Goal: Task Accomplishment & Management: Use online tool/utility

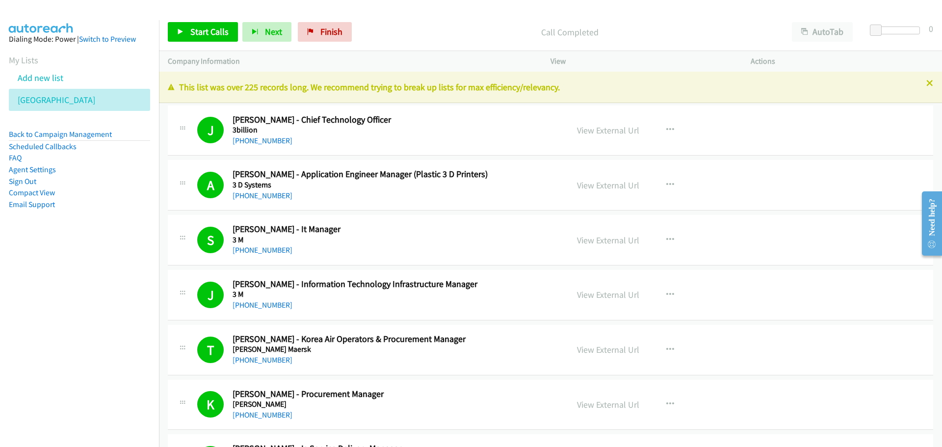
scroll to position [7116, 0]
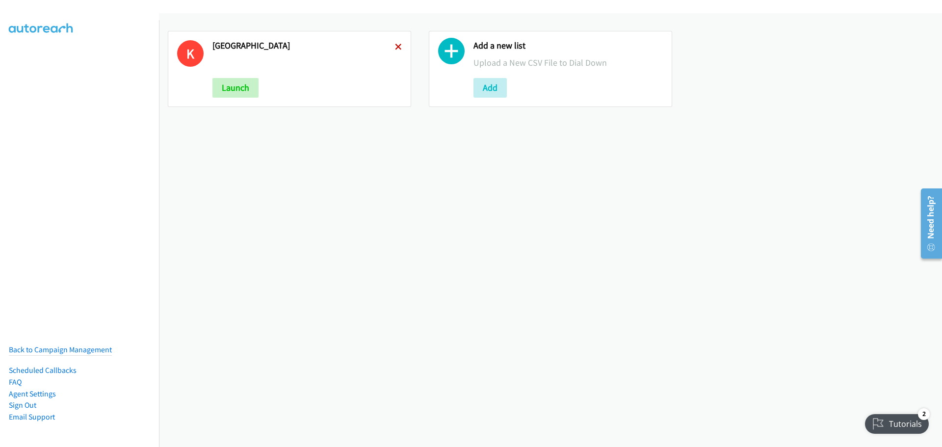
click at [399, 46] on icon at bounding box center [398, 47] width 7 height 7
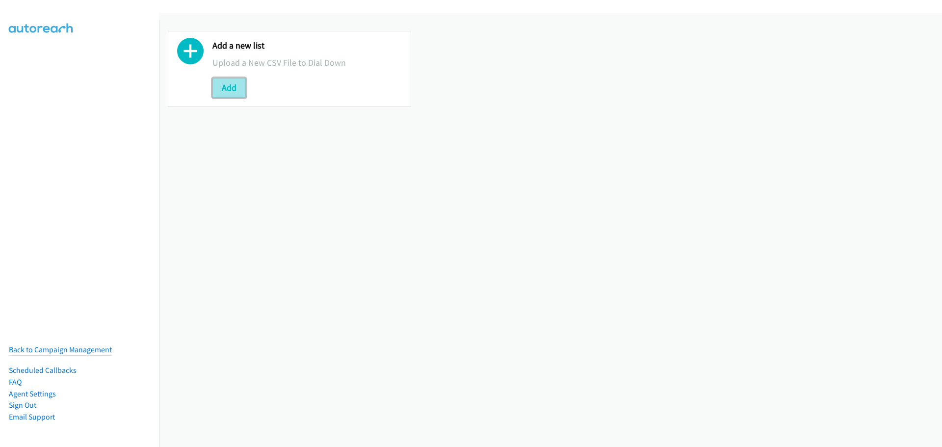
click at [226, 87] on button "Add" at bounding box center [229, 88] width 33 height 20
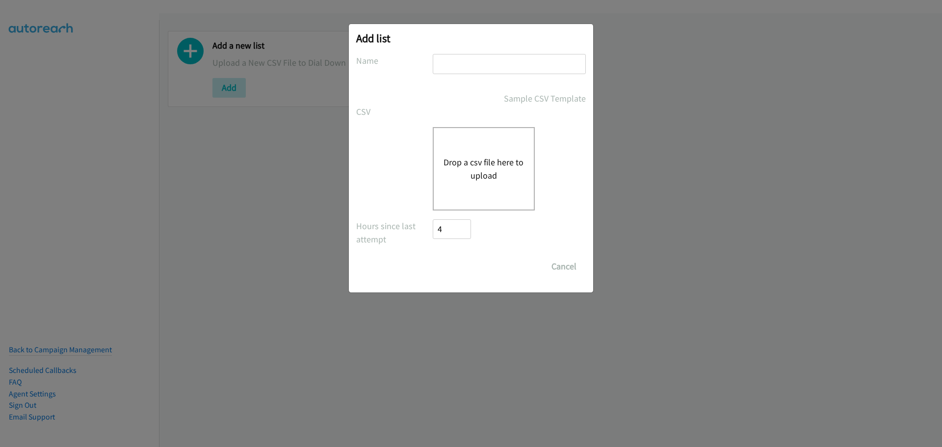
click at [502, 174] on button "Drop a csv file here to upload" at bounding box center [484, 169] width 80 height 27
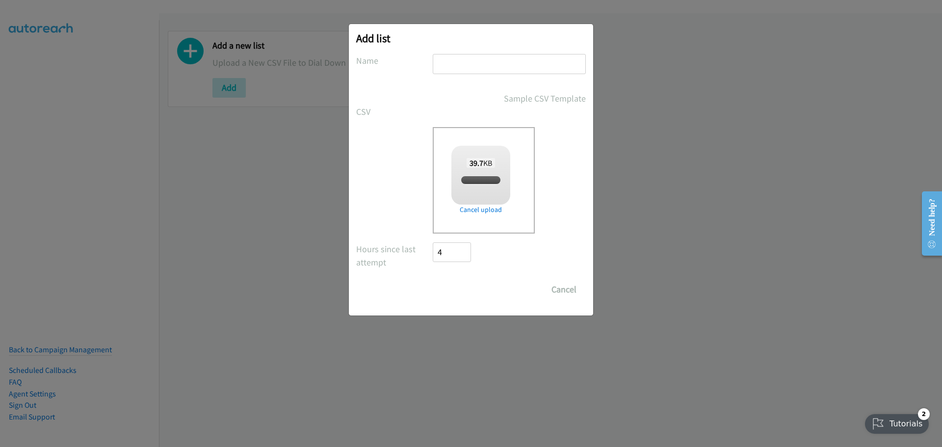
checkbox input "true"
click at [466, 73] on input "text" at bounding box center [509, 64] width 153 height 20
type input "MY"
click at [433, 280] on input "Save List" at bounding box center [459, 290] width 52 height 20
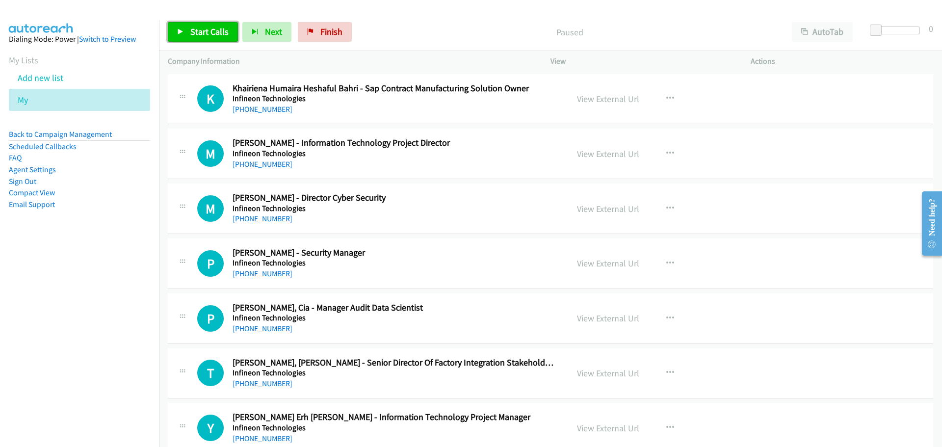
click at [213, 28] on span "Start Calls" at bounding box center [209, 31] width 38 height 11
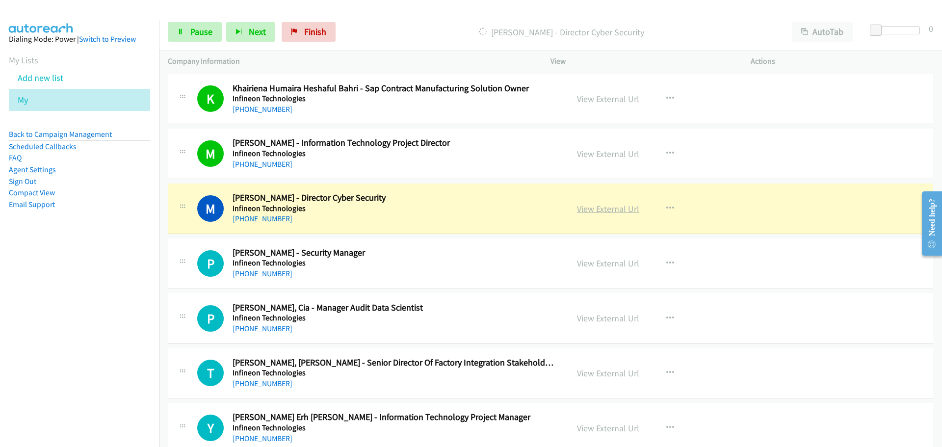
click at [604, 213] on link "View External Url" at bounding box center [608, 208] width 62 height 11
click at [202, 35] on span "Pause" at bounding box center [201, 31] width 22 height 11
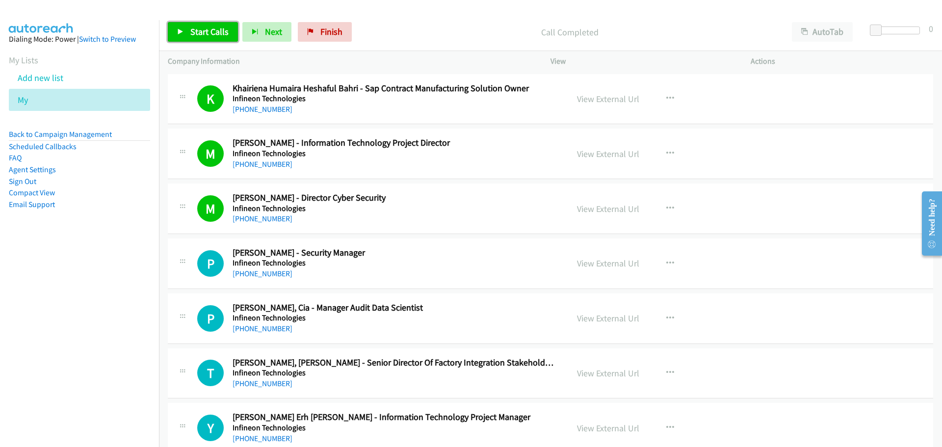
click at [206, 39] on link "Start Calls" at bounding box center [203, 32] width 70 height 20
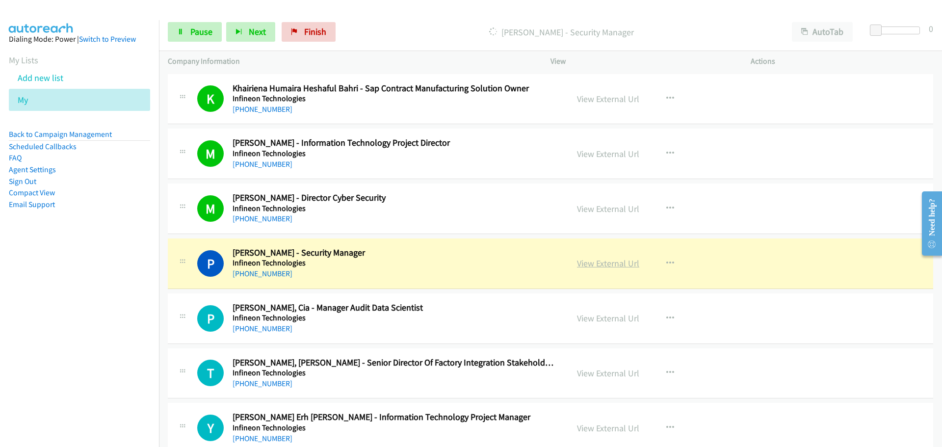
click at [592, 264] on link "View External Url" at bounding box center [608, 263] width 62 height 11
click at [188, 38] on link "Pause" at bounding box center [195, 32] width 54 height 20
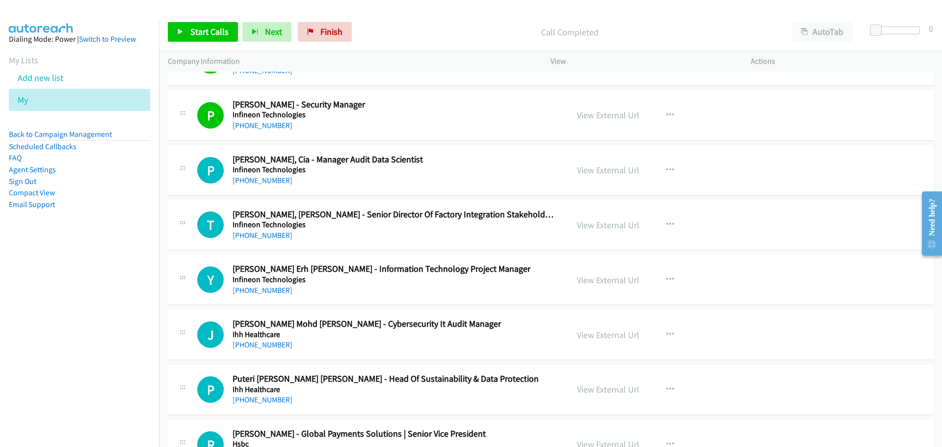
scroll to position [245, 0]
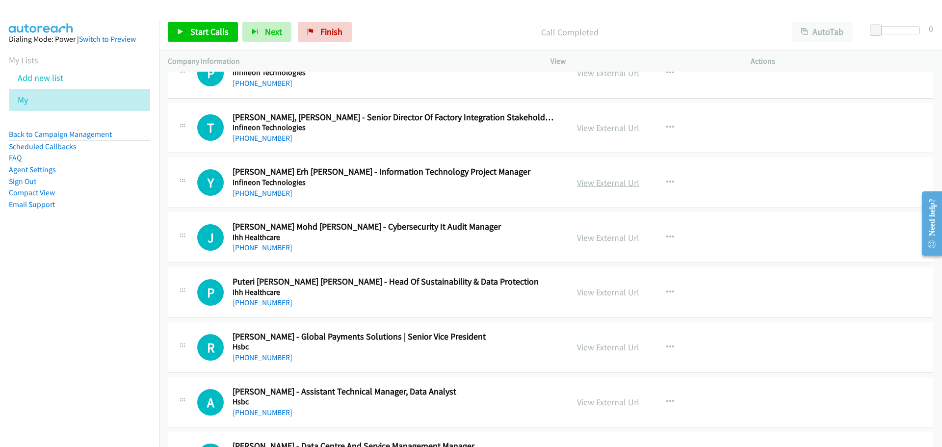
click at [619, 181] on link "View External Url" at bounding box center [608, 182] width 62 height 11
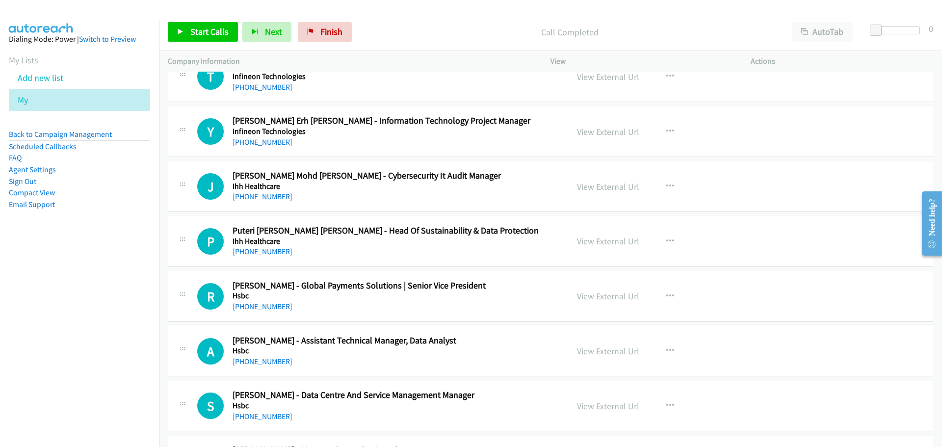
scroll to position [294, 0]
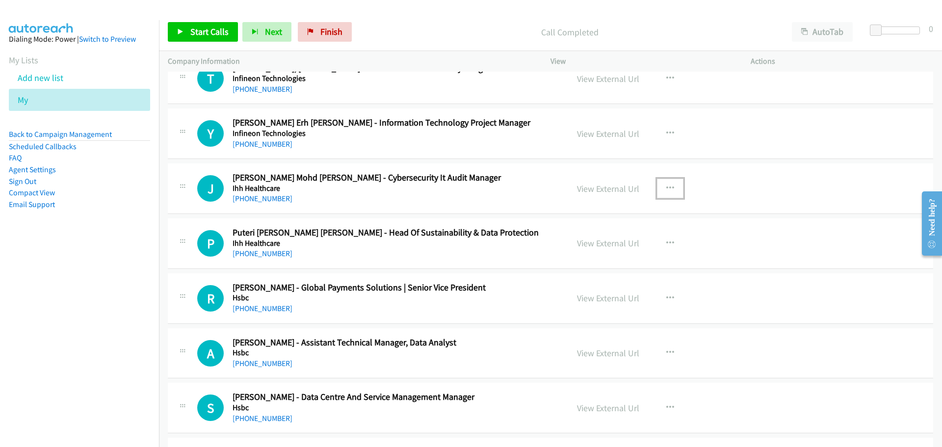
click at [669, 193] on button "button" at bounding box center [670, 189] width 27 height 20
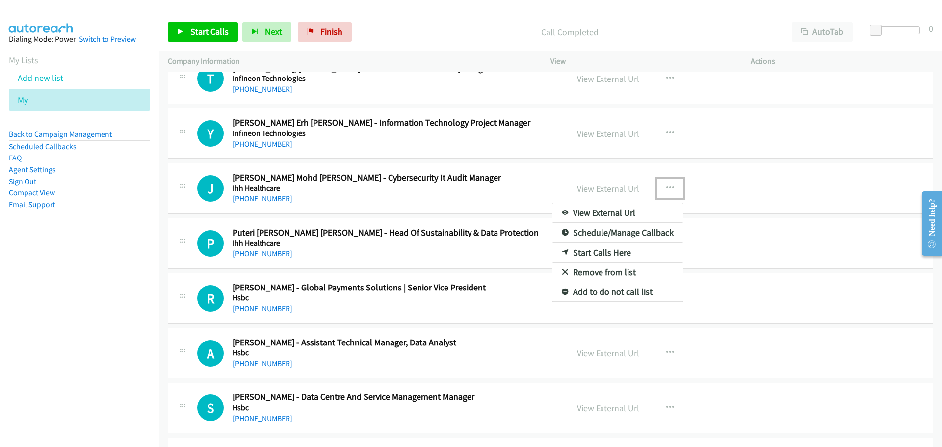
click at [599, 251] on link "Start Calls Here" at bounding box center [618, 253] width 131 height 20
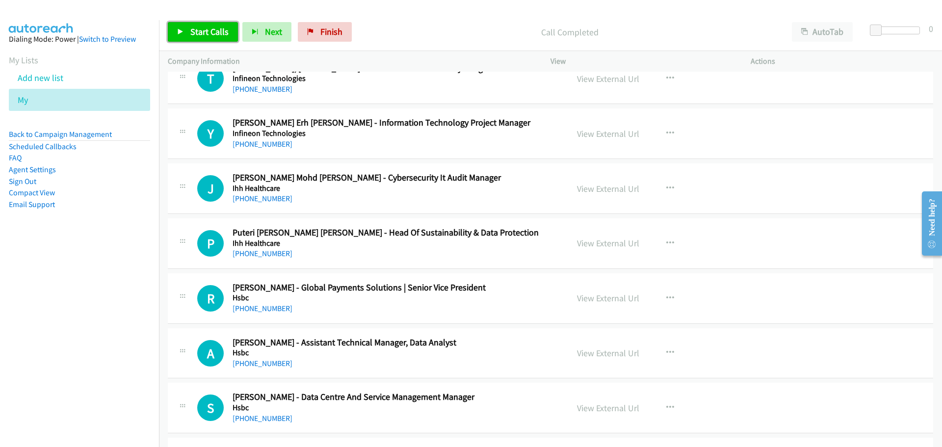
click at [193, 25] on link "Start Calls" at bounding box center [203, 32] width 70 height 20
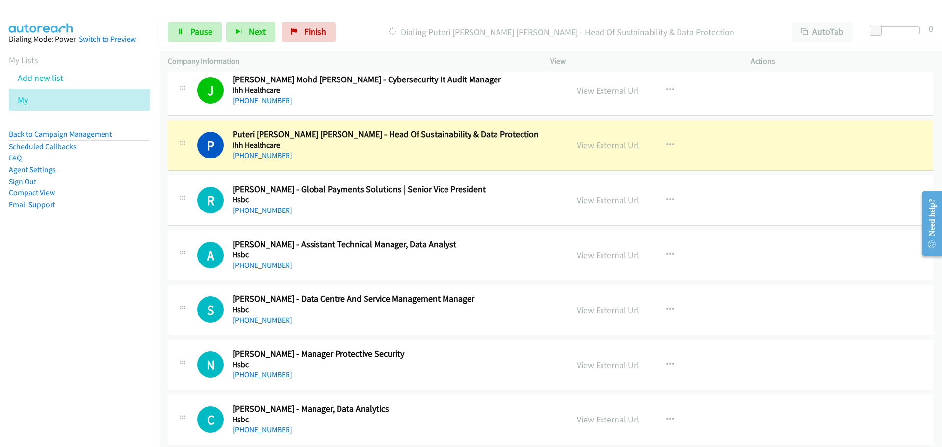
scroll to position [442, 0]
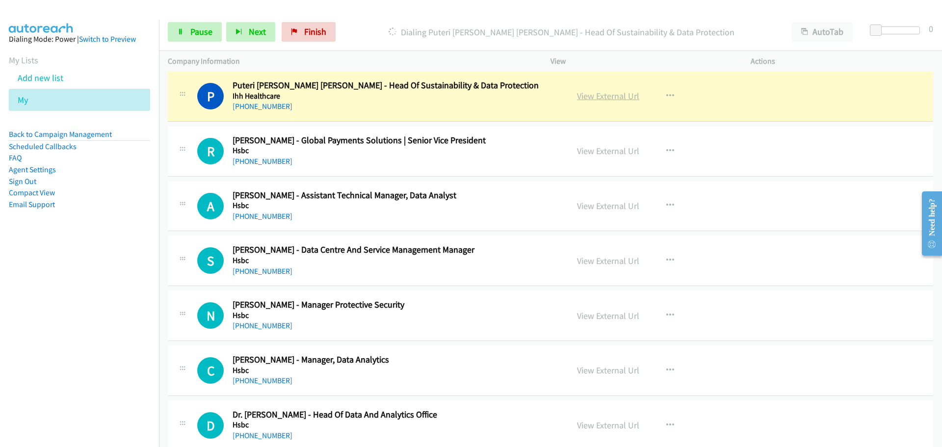
click at [600, 98] on link "View External Url" at bounding box center [608, 95] width 62 height 11
click at [205, 33] on span "Pause" at bounding box center [201, 31] width 22 height 11
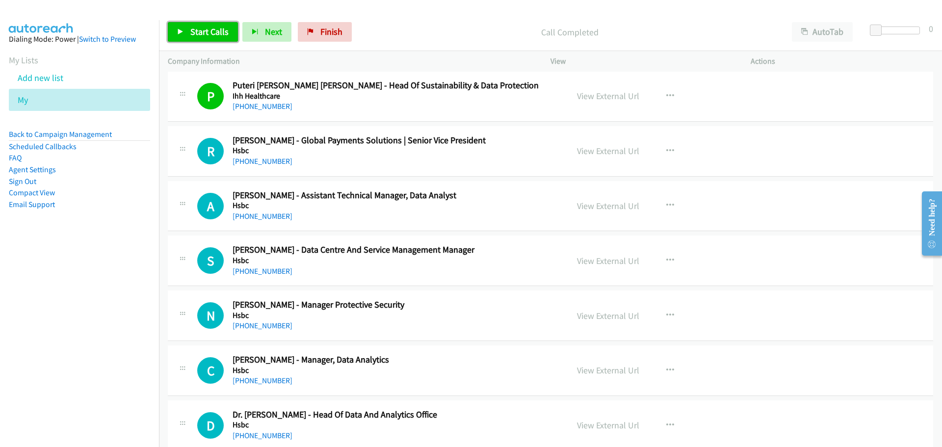
click at [210, 38] on link "Start Calls" at bounding box center [203, 32] width 70 height 20
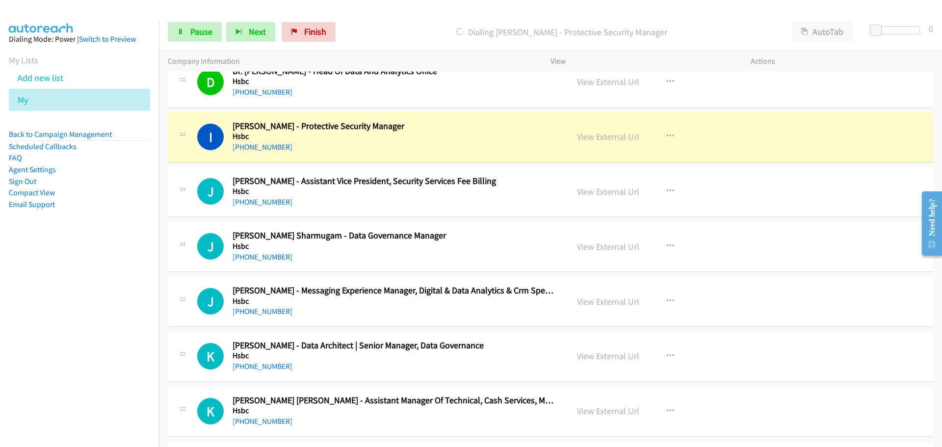
scroll to position [834, 0]
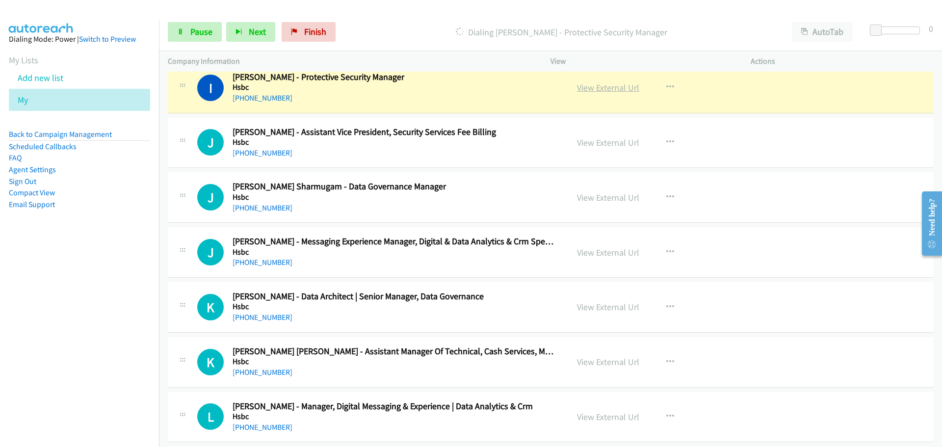
click at [610, 91] on link "View External Url" at bounding box center [608, 87] width 62 height 11
click at [201, 28] on span "Pause" at bounding box center [201, 31] width 22 height 11
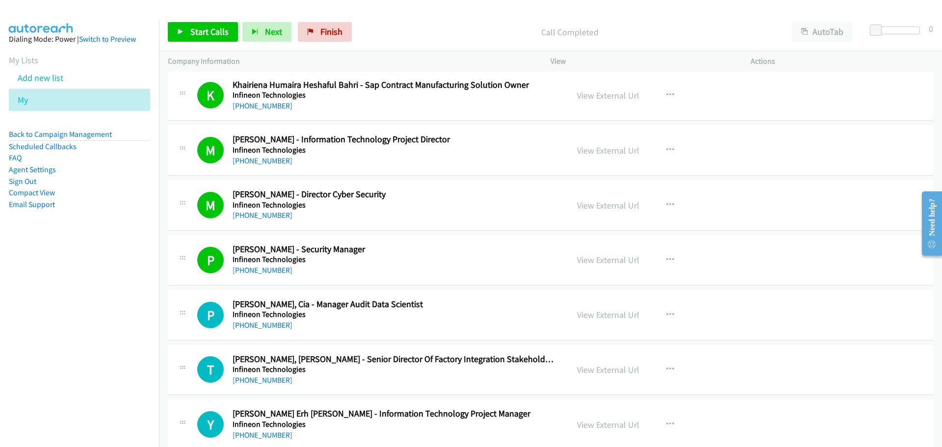
scroll to position [0, 0]
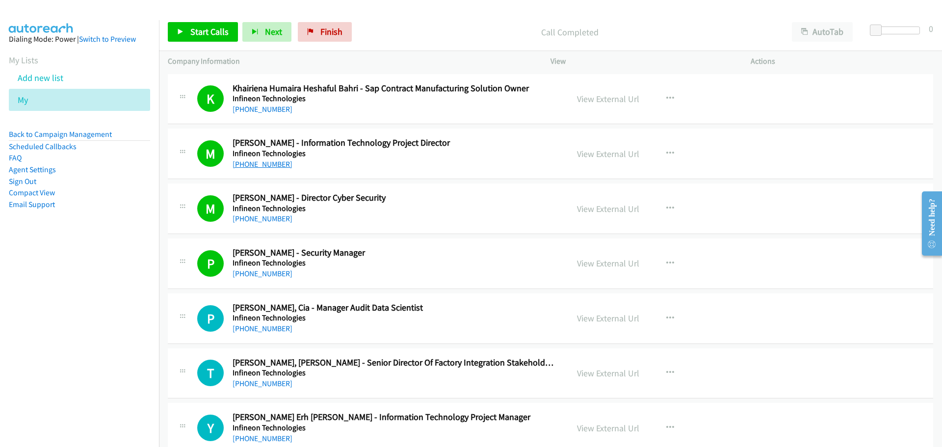
click at [262, 166] on link "[PHONE_NUMBER]" at bounding box center [263, 163] width 60 height 9
click at [597, 150] on link "View External Url" at bounding box center [608, 153] width 62 height 11
click at [617, 211] on link "View External Url" at bounding box center [608, 208] width 62 height 11
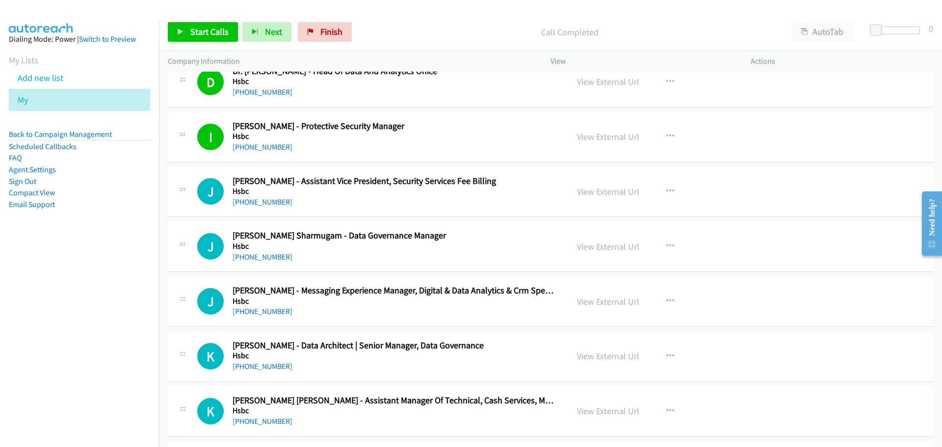
scroll to position [834, 0]
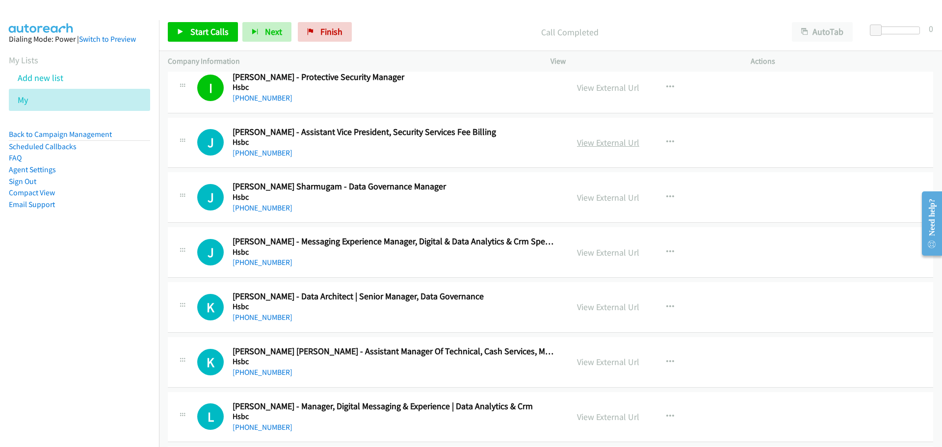
click at [605, 139] on link "View External Url" at bounding box center [608, 142] width 62 height 11
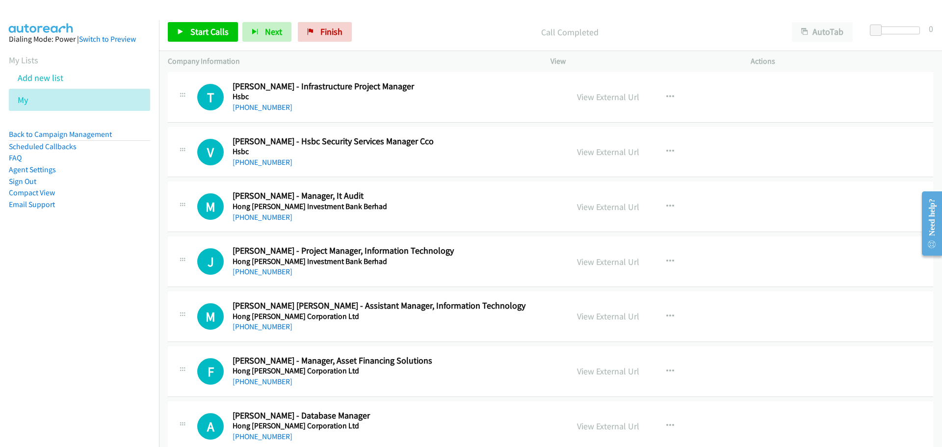
scroll to position [1374, 0]
click at [458, 208] on h5 "Hong [PERSON_NAME] Investment Bank Berhad" at bounding box center [394, 206] width 323 height 10
click at [666, 206] on icon "button" at bounding box center [670, 206] width 8 height 8
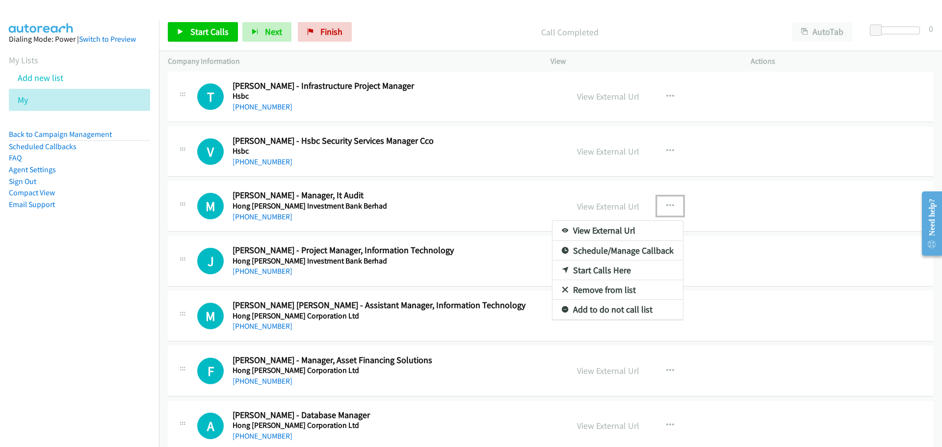
click at [598, 272] on link "Start Calls Here" at bounding box center [618, 271] width 131 height 20
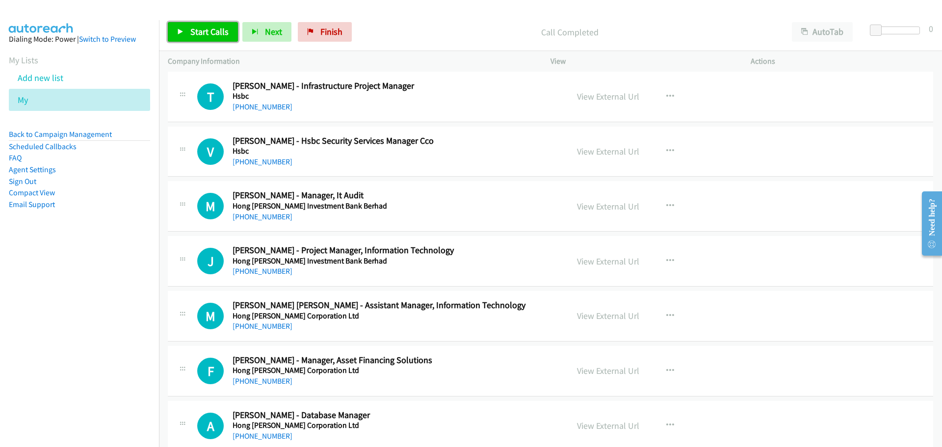
click at [180, 26] on link "Start Calls" at bounding box center [203, 32] width 70 height 20
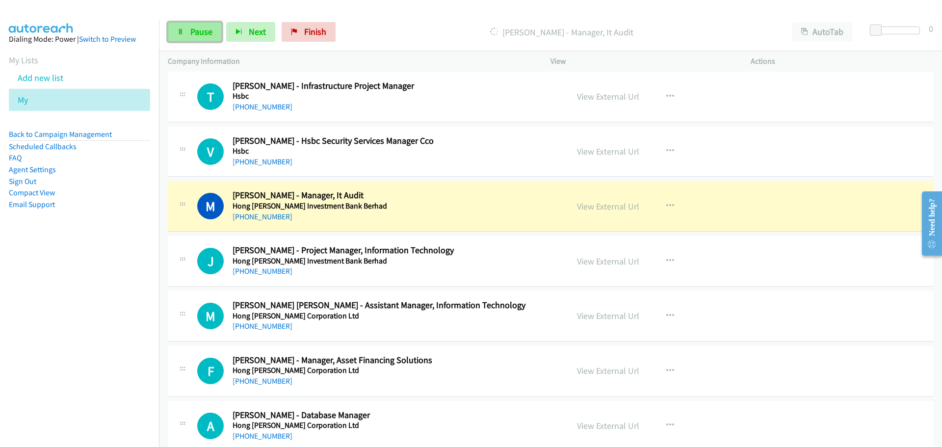
click at [202, 37] on span "Pause" at bounding box center [201, 31] width 22 height 11
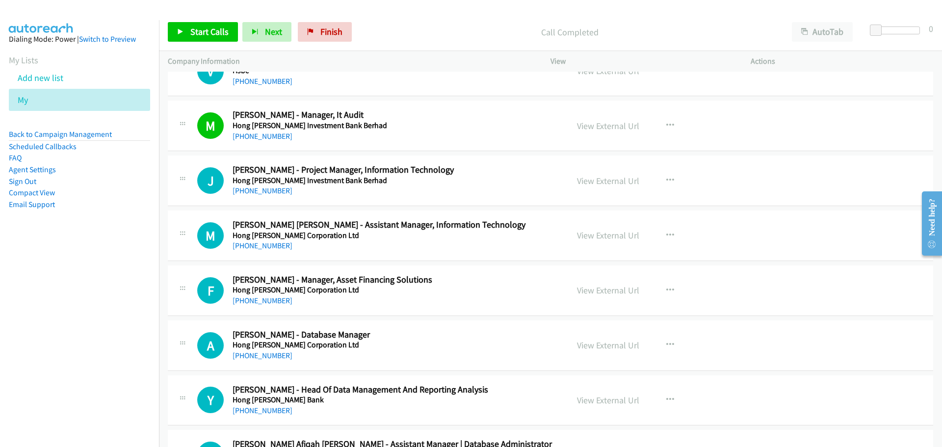
scroll to position [1472, 0]
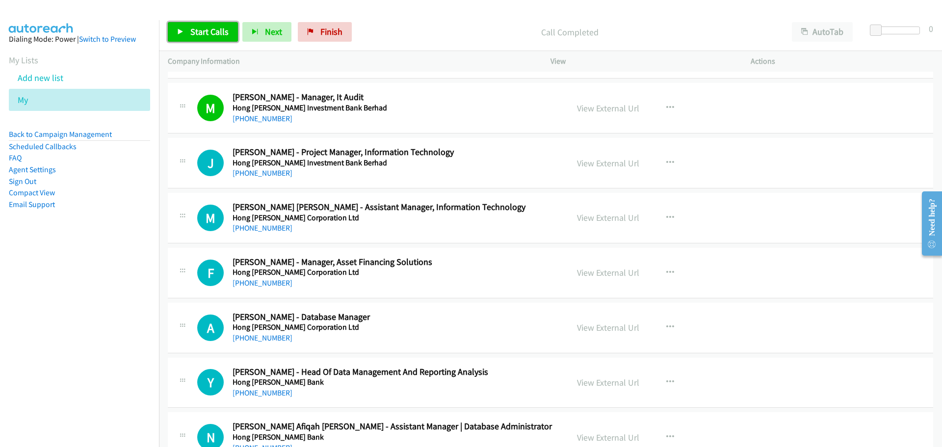
drag, startPoint x: 188, startPoint y: 27, endPoint x: 181, endPoint y: 33, distance: 9.4
click at [188, 27] on link "Start Calls" at bounding box center [203, 32] width 70 height 20
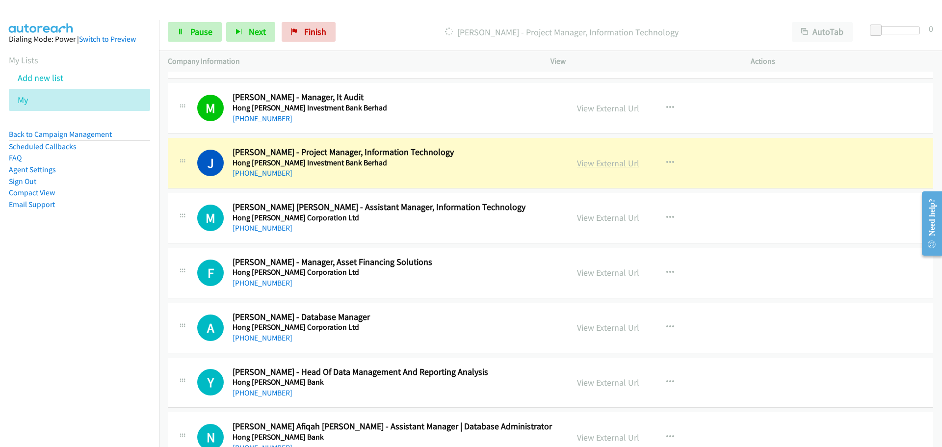
click at [590, 165] on link "View External Url" at bounding box center [608, 163] width 62 height 11
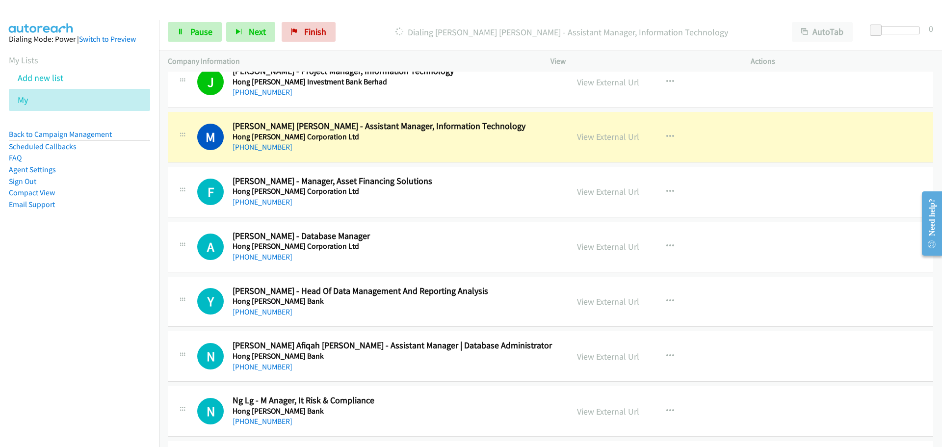
scroll to position [1570, 0]
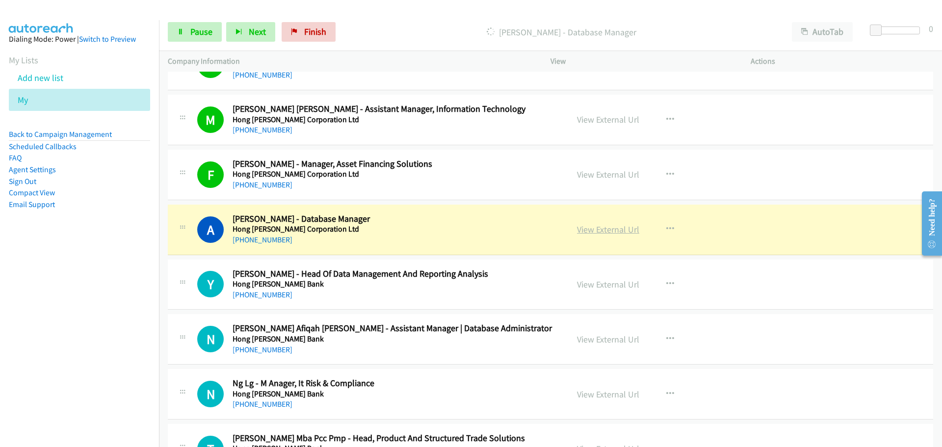
click at [617, 232] on link "View External Url" at bounding box center [608, 229] width 62 height 11
click at [223, 11] on div at bounding box center [466, 19] width 933 height 38
click at [193, 31] on span "Pause" at bounding box center [201, 31] width 22 height 11
